Goal: Task Accomplishment & Management: Manage account settings

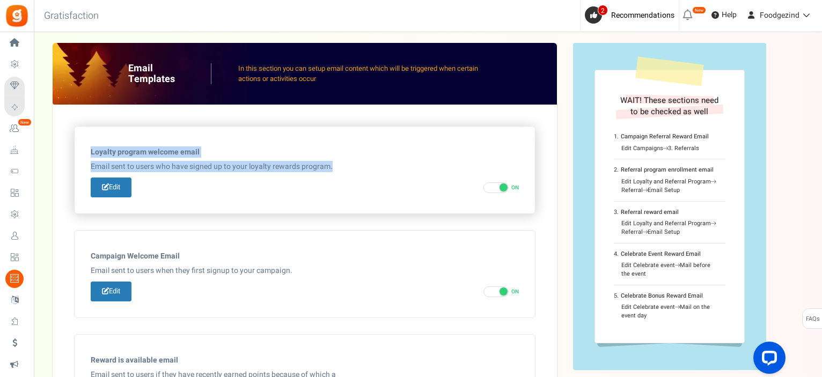
drag, startPoint x: 332, startPoint y: 166, endPoint x: 88, endPoint y: 154, distance: 244.3
click at [88, 154] on div "Loyalty program welcome email Some products are excluded from earning points. Y…" at bounding box center [305, 170] width 460 height 87
copy div "Loyalty program welcome email Some products are excluded from earning points. Y…"
click at [121, 188] on link "Edit" at bounding box center [111, 187] width 41 height 20
type input "[PERSON_NAME] hebt nu een Foodgezind klantenkaart!"
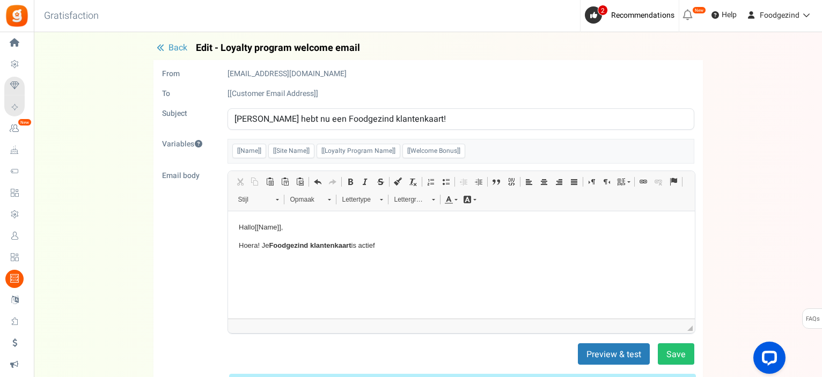
drag, startPoint x: 424, startPoint y: 114, endPoint x: 235, endPoint y: 116, distance: 188.8
click at [235, 116] on input "[PERSON_NAME] hebt nu een Foodgezind klantenkaart!" at bounding box center [460, 118] width 467 height 21
click at [388, 245] on p "Hoera! Je Foodgezind klantenkaart is actief" at bounding box center [460, 245] width 445 height 11
drag, startPoint x: 389, startPoint y: 246, endPoint x: 238, endPoint y: 227, distance: 152.4
click at [238, 227] on body "Hallo [[Name]] , Hoera! Je Foodgezind klantenkaart is actief" at bounding box center [460, 235] width 445 height 29
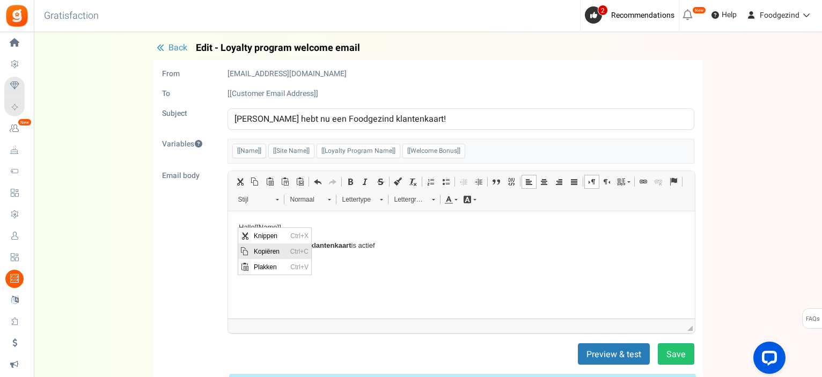
click at [265, 251] on span "Kopiëren" at bounding box center [269, 251] width 36 height 16
copy body "Hallo [[Name]] , Hoera! Je Foodgezind klantenkaart is actief"
